Goal: Check status

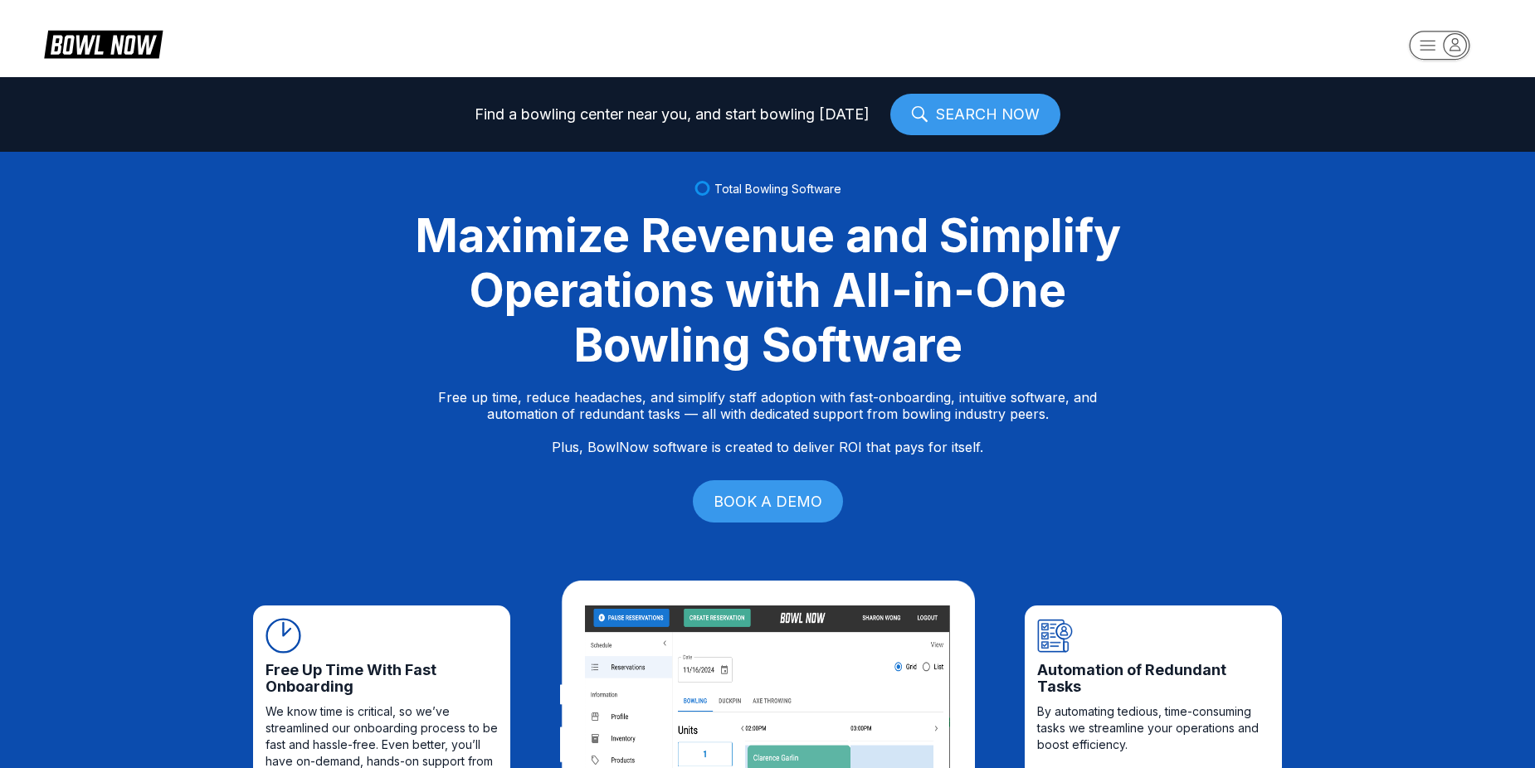
click at [1433, 51] on rect "button" at bounding box center [1438, 45] width 61 height 29
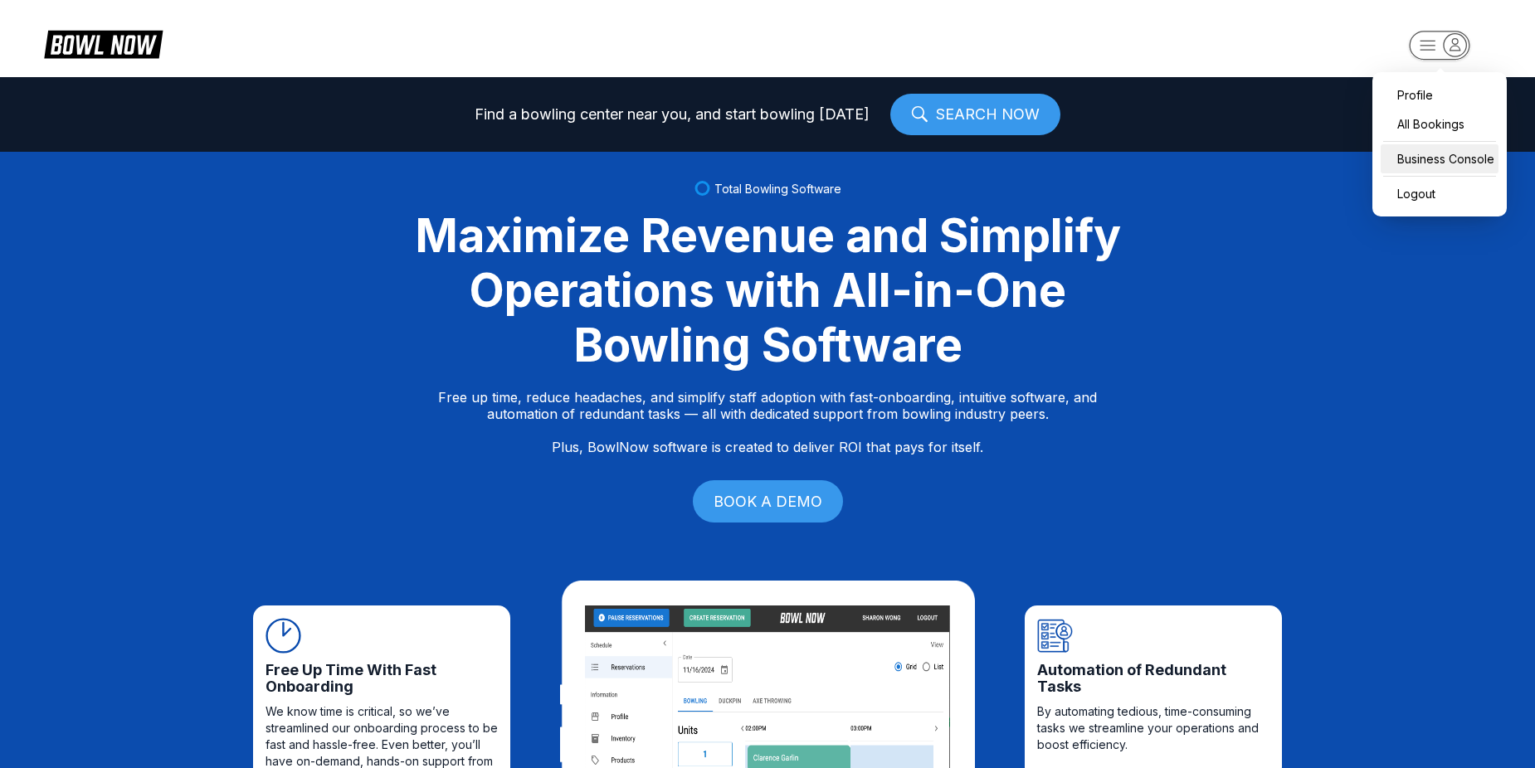
click at [1443, 155] on div "Business Console" at bounding box center [1439, 158] width 118 height 29
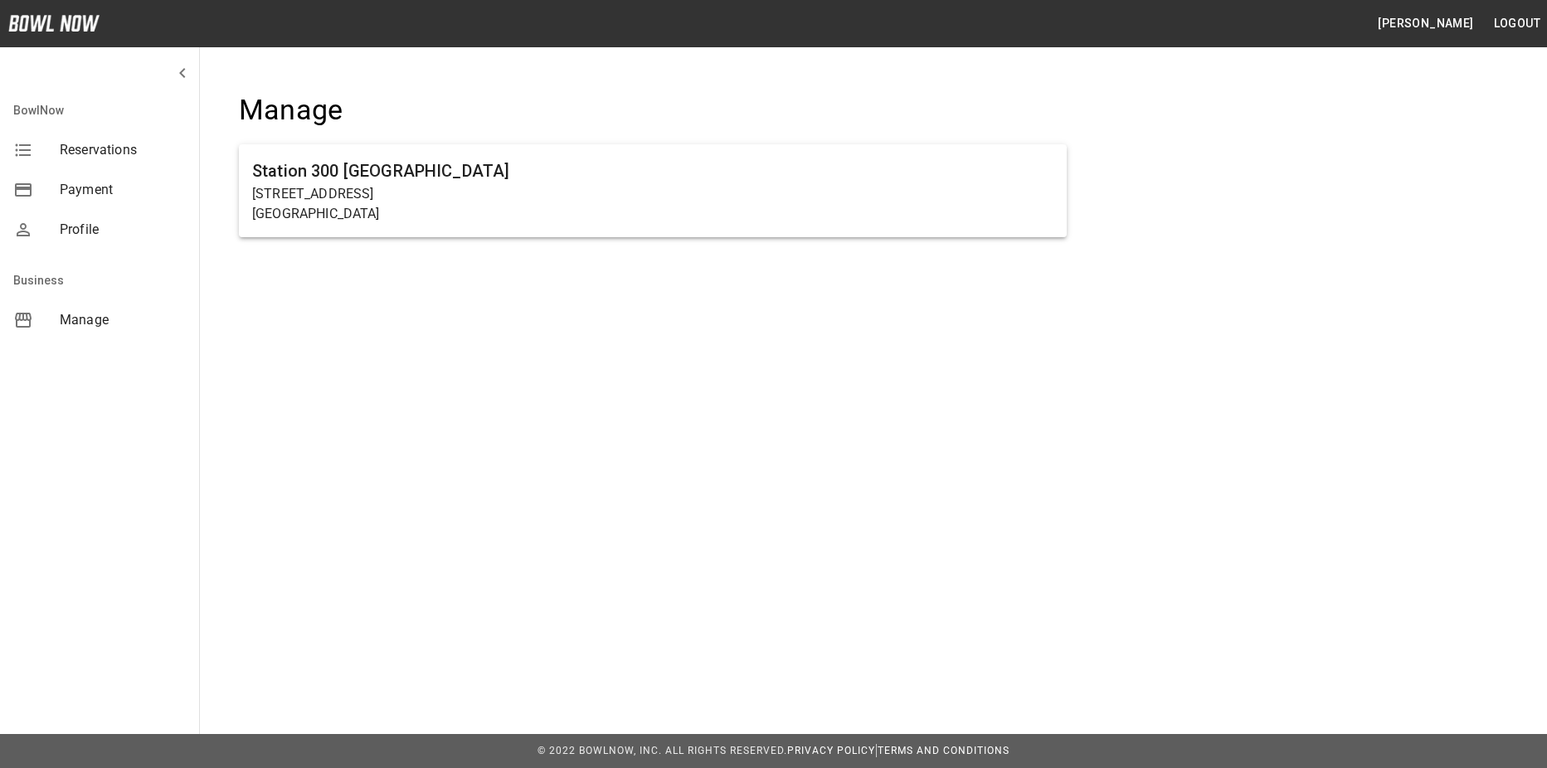
click at [1068, 170] on div "[GEOGRAPHIC_DATA] [GEOGRAPHIC_DATA] [STREET_ADDRESS]" at bounding box center [652, 174] width 881 height 217
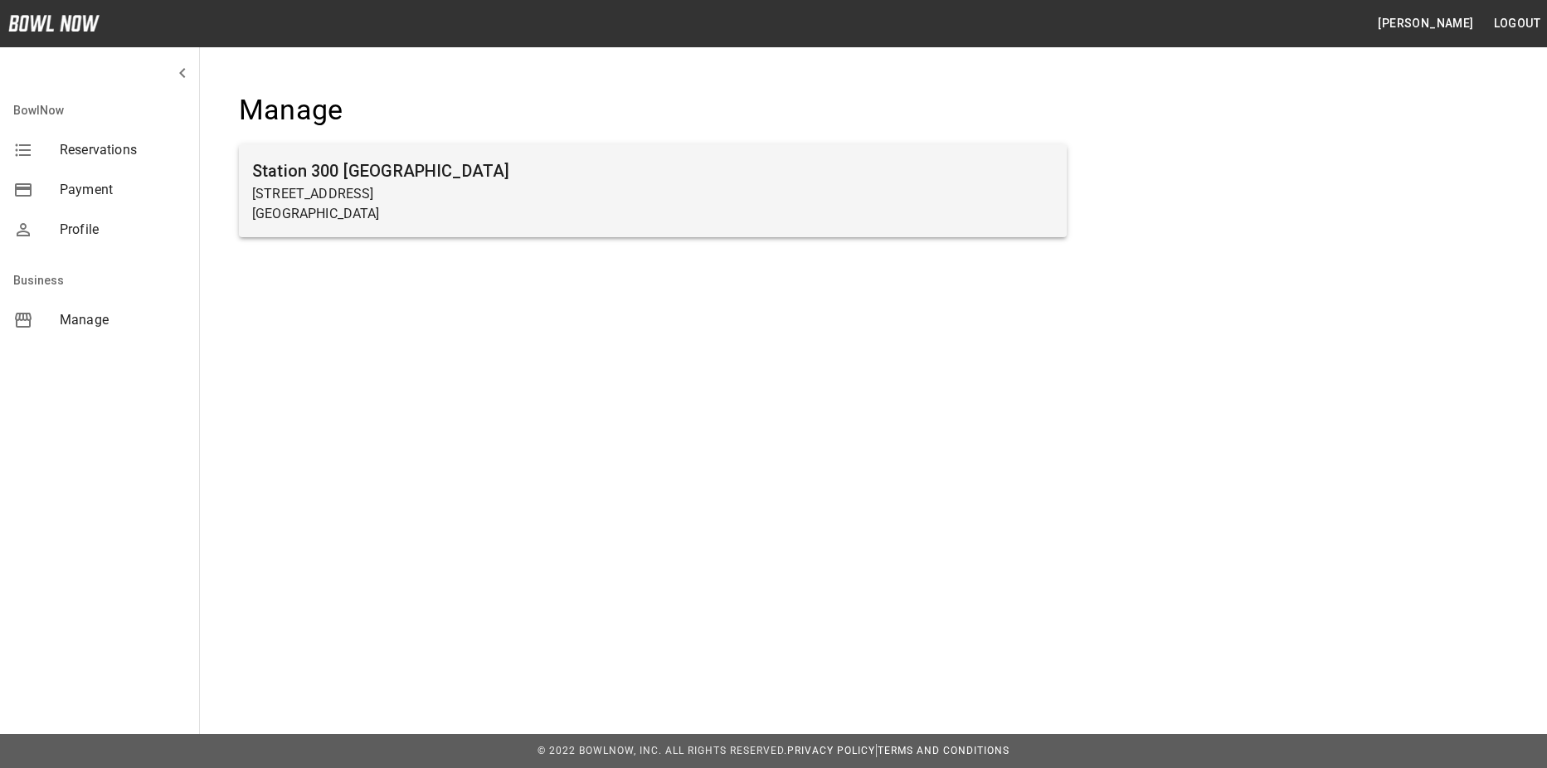
click at [952, 213] on p "[GEOGRAPHIC_DATA]" at bounding box center [652, 214] width 801 height 20
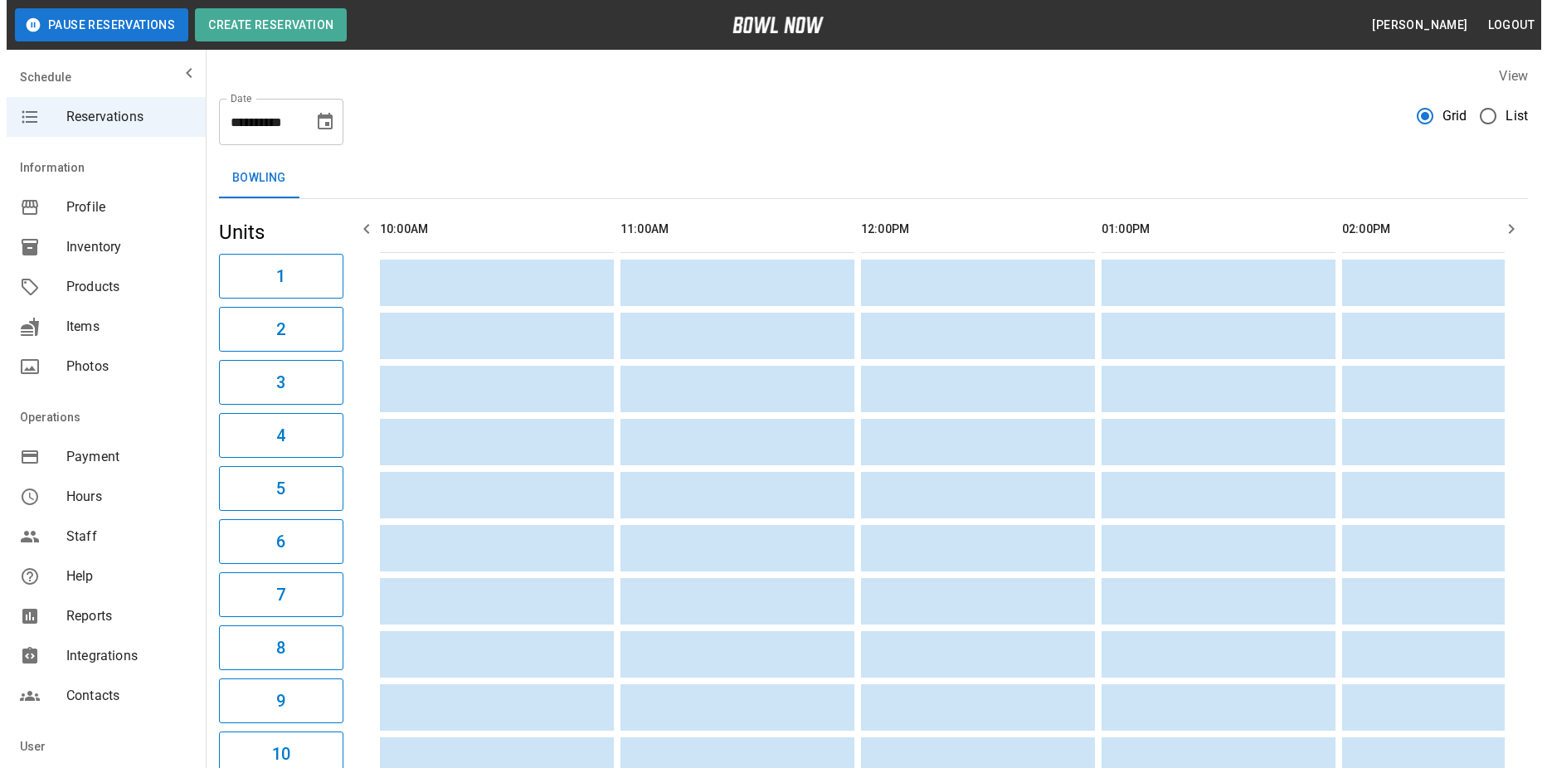
scroll to position [0, 2266]
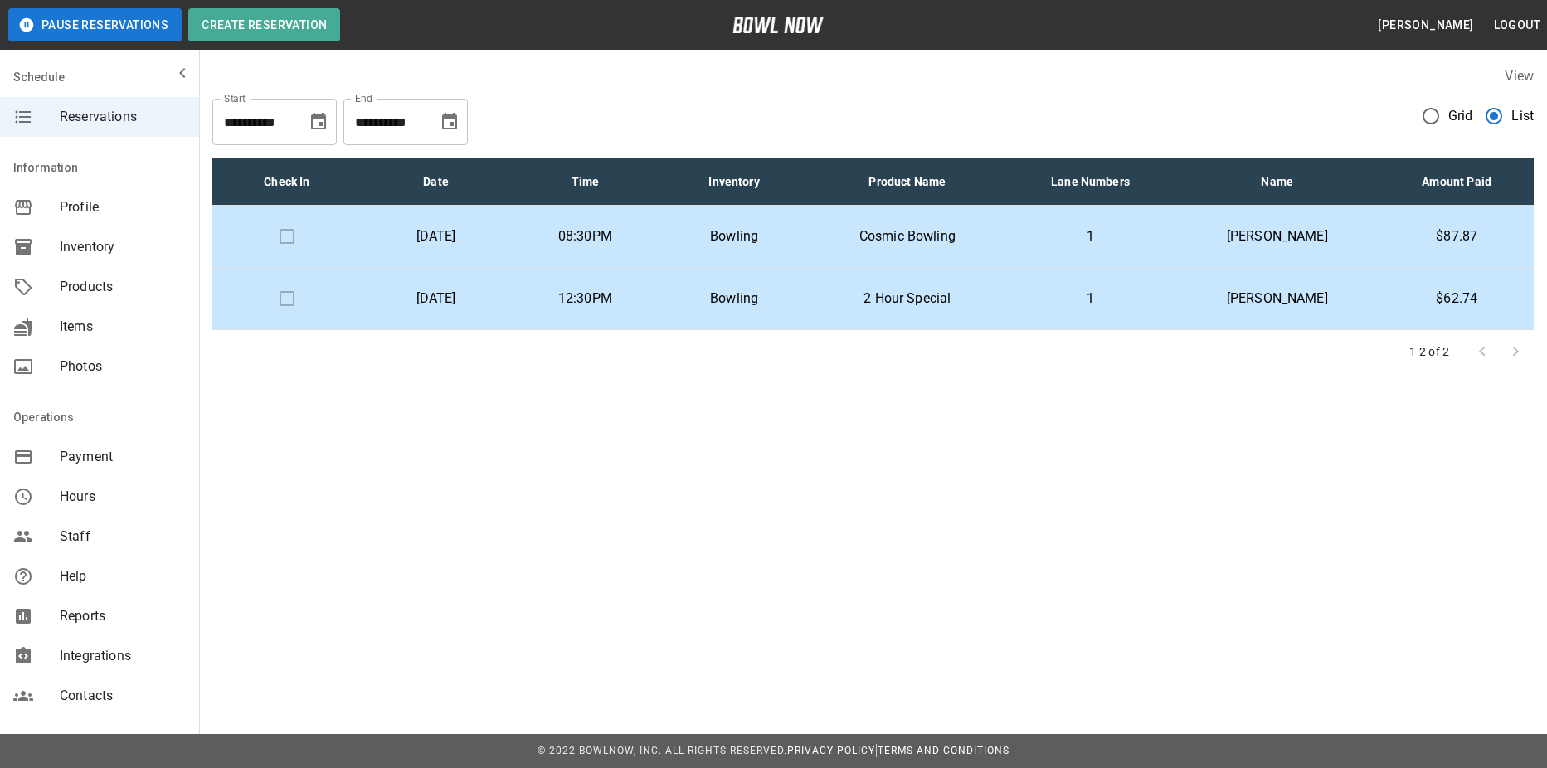
click at [494, 231] on p "[DATE]" at bounding box center [436, 236] width 123 height 20
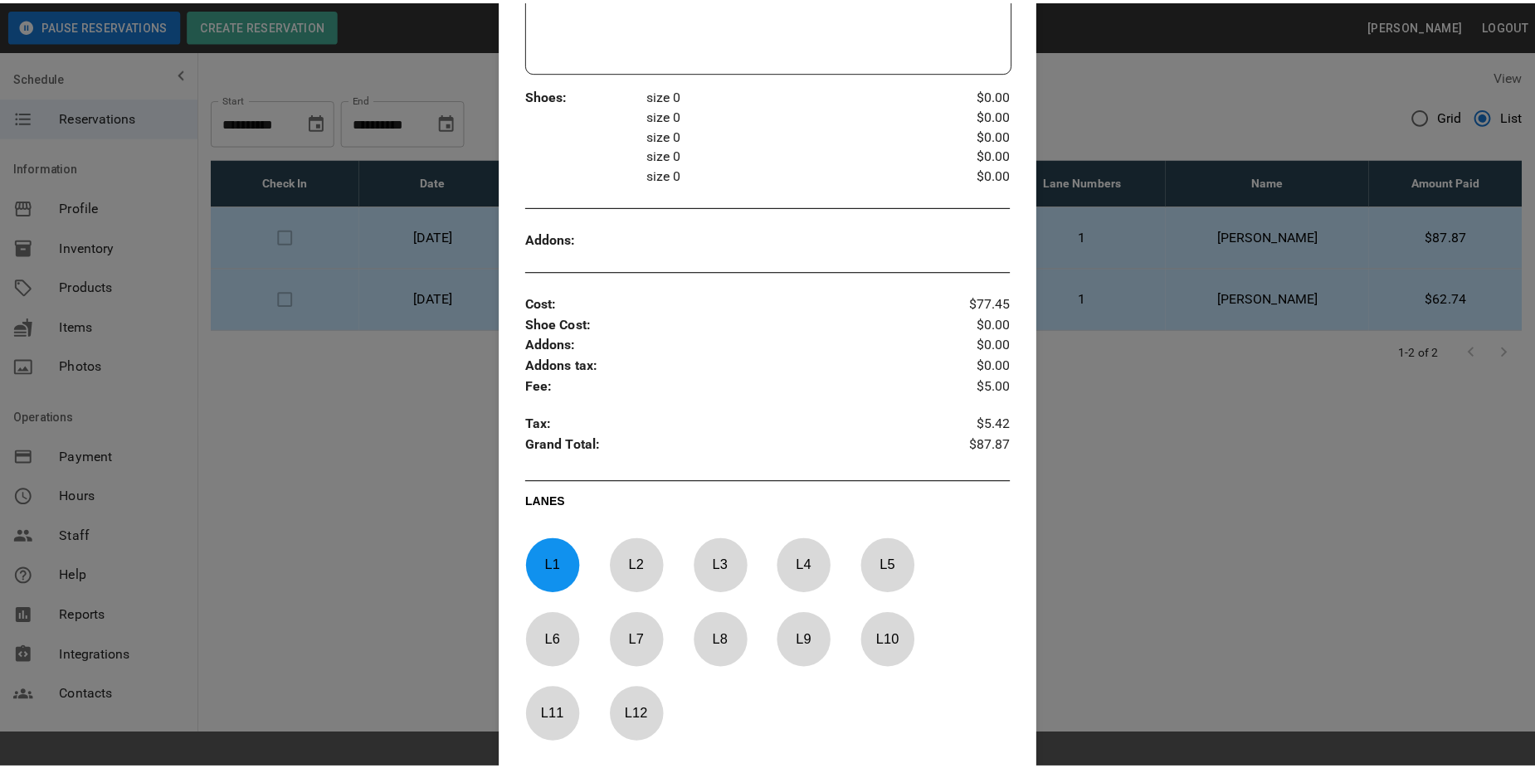
scroll to position [616, 0]
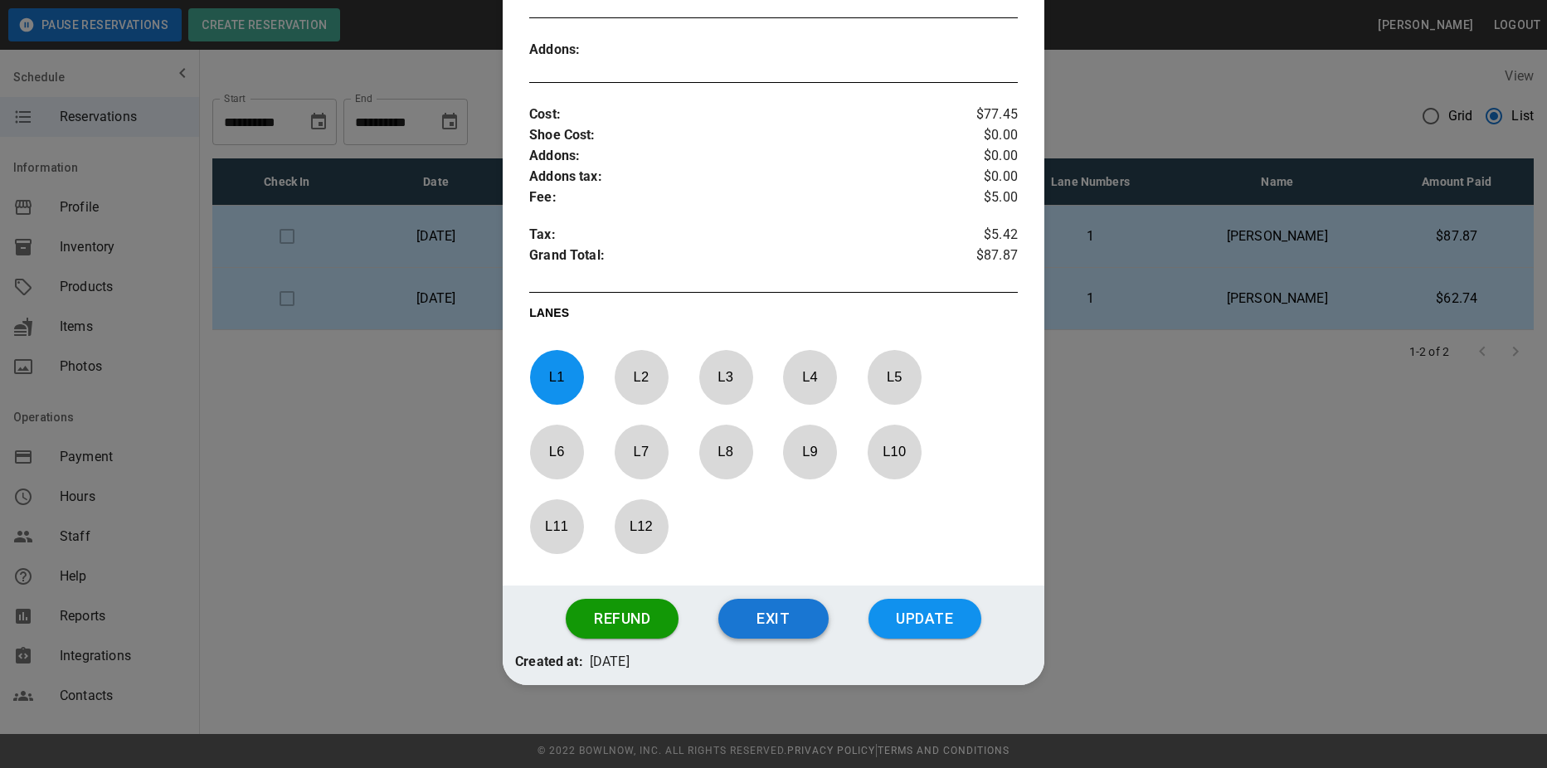
click at [782, 622] on button "Exit" at bounding box center [773, 619] width 110 height 40
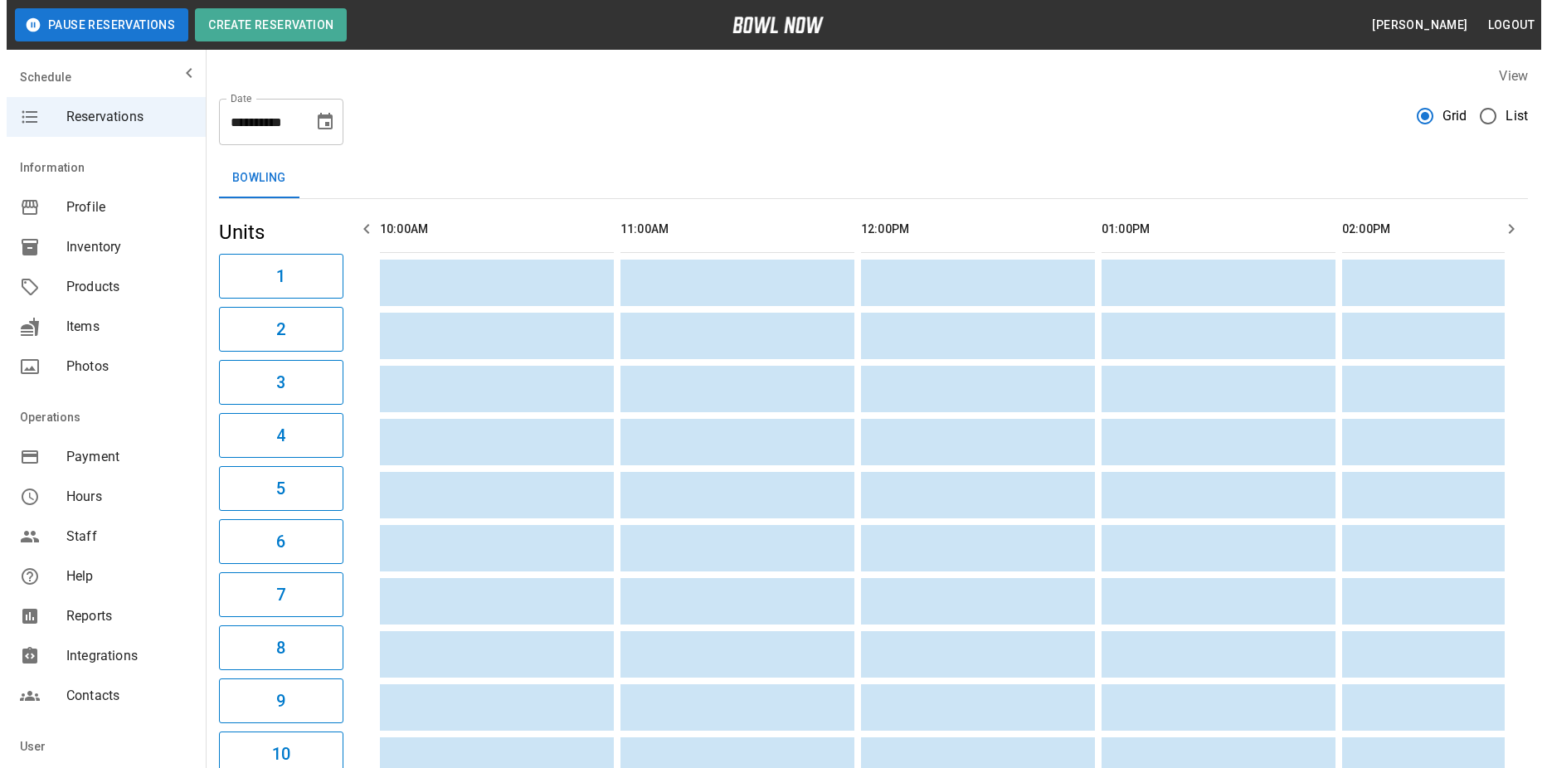
scroll to position [0, 2266]
